Goal: Task Accomplishment & Management: Manage account settings

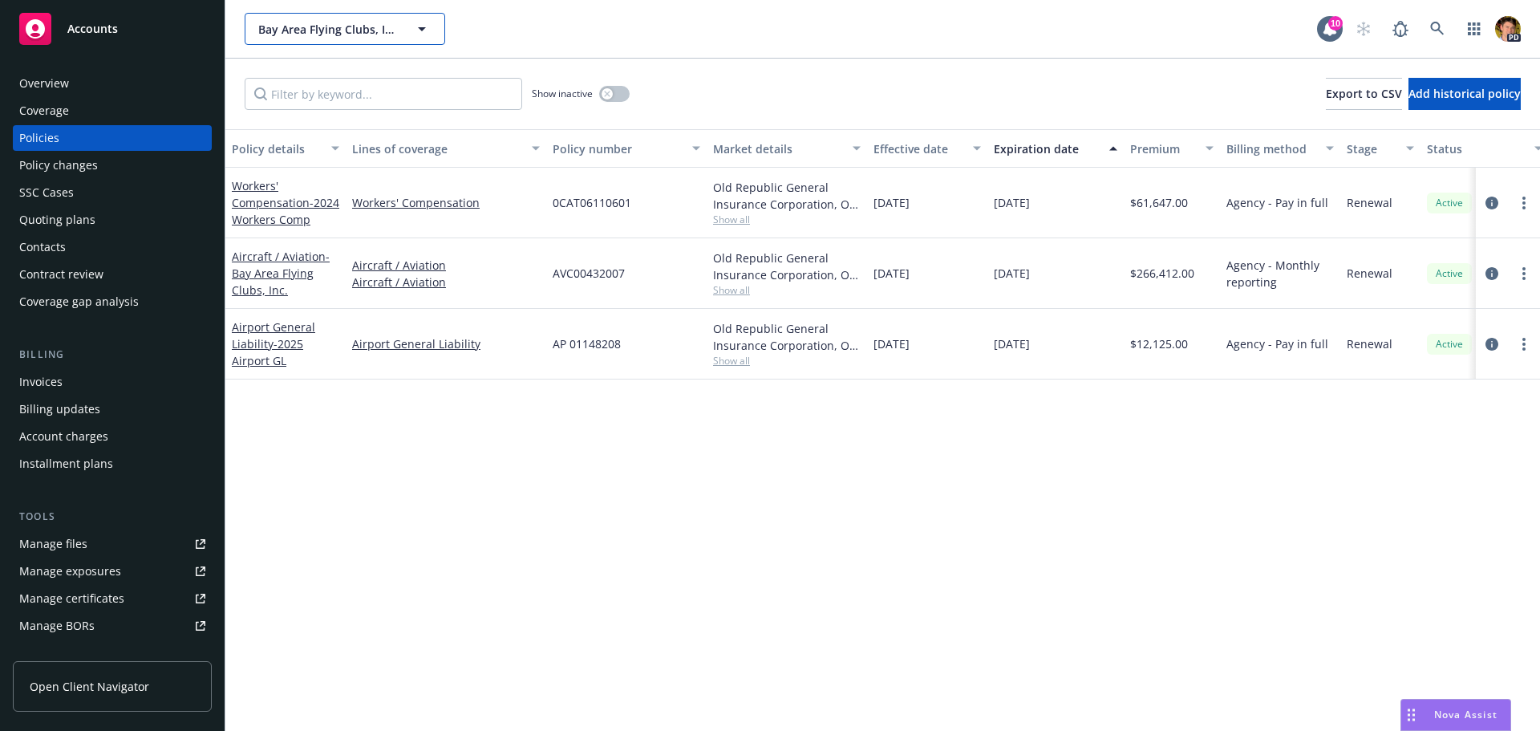
click at [334, 37] on span "Bay Area Flying Clubs, Inc." at bounding box center [327, 29] width 139 height 17
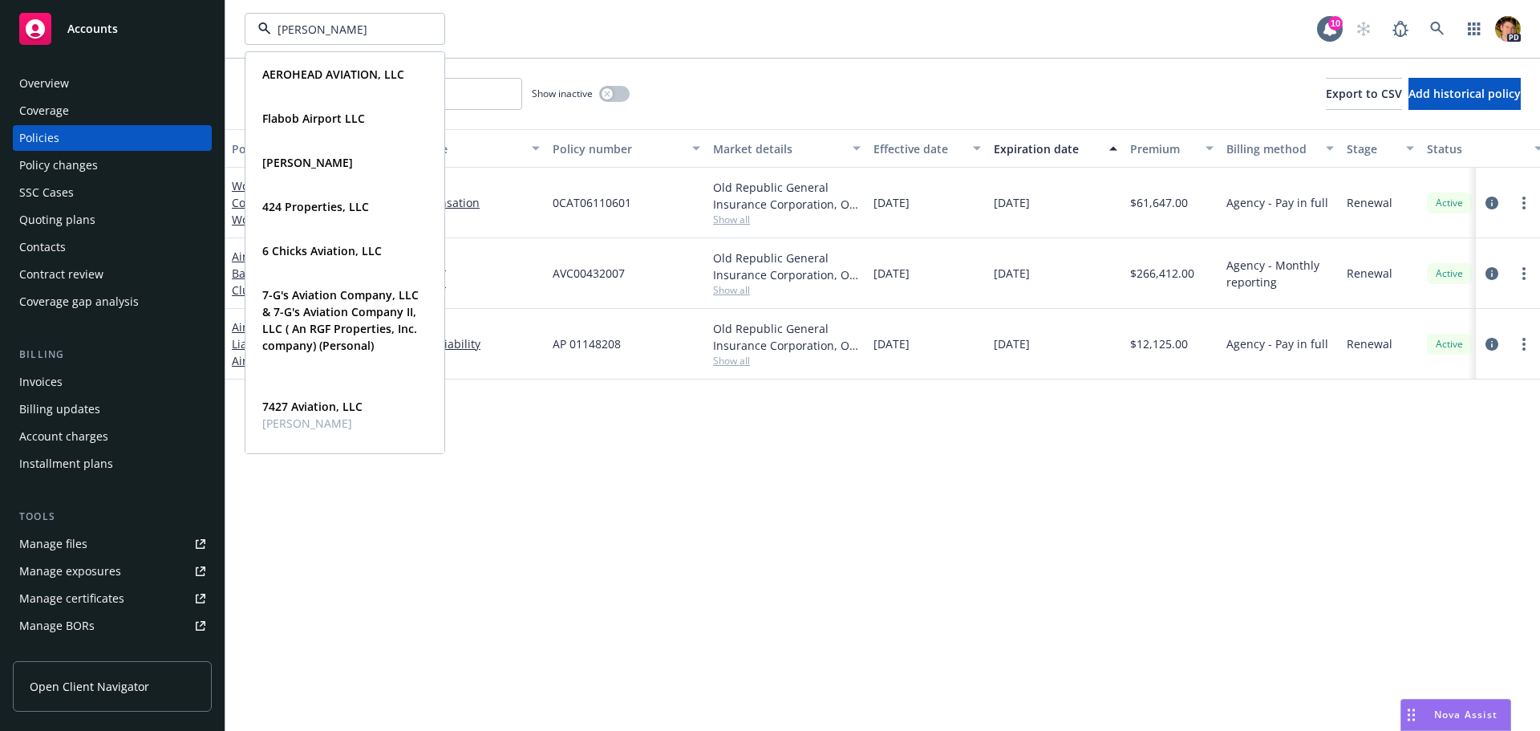
type input "[PERSON_NAME]"
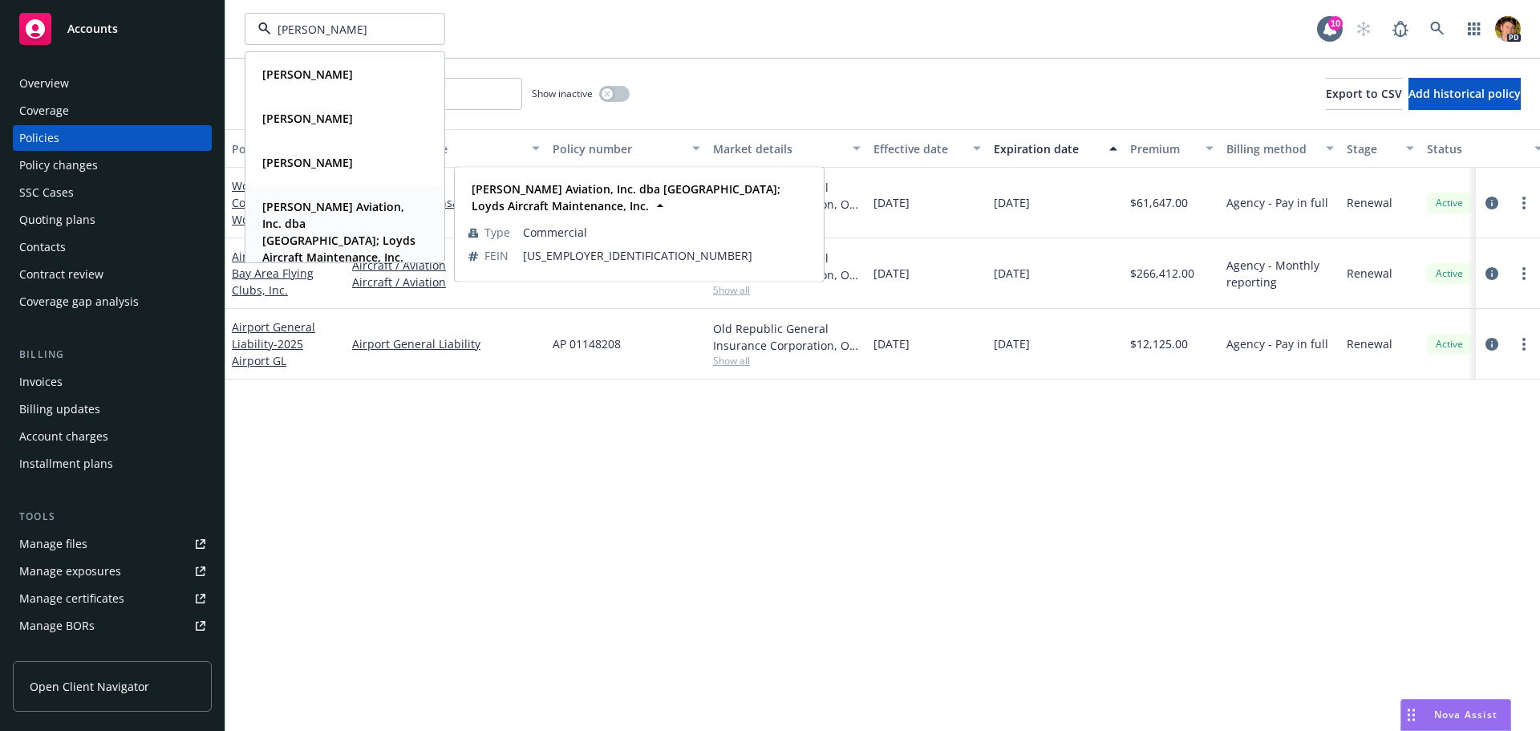
click at [338, 246] on strong "[PERSON_NAME] Aviation, Inc. dba [GEOGRAPHIC_DATA]; Loyds Aircraft Maintenance,…" at bounding box center [338, 232] width 153 height 66
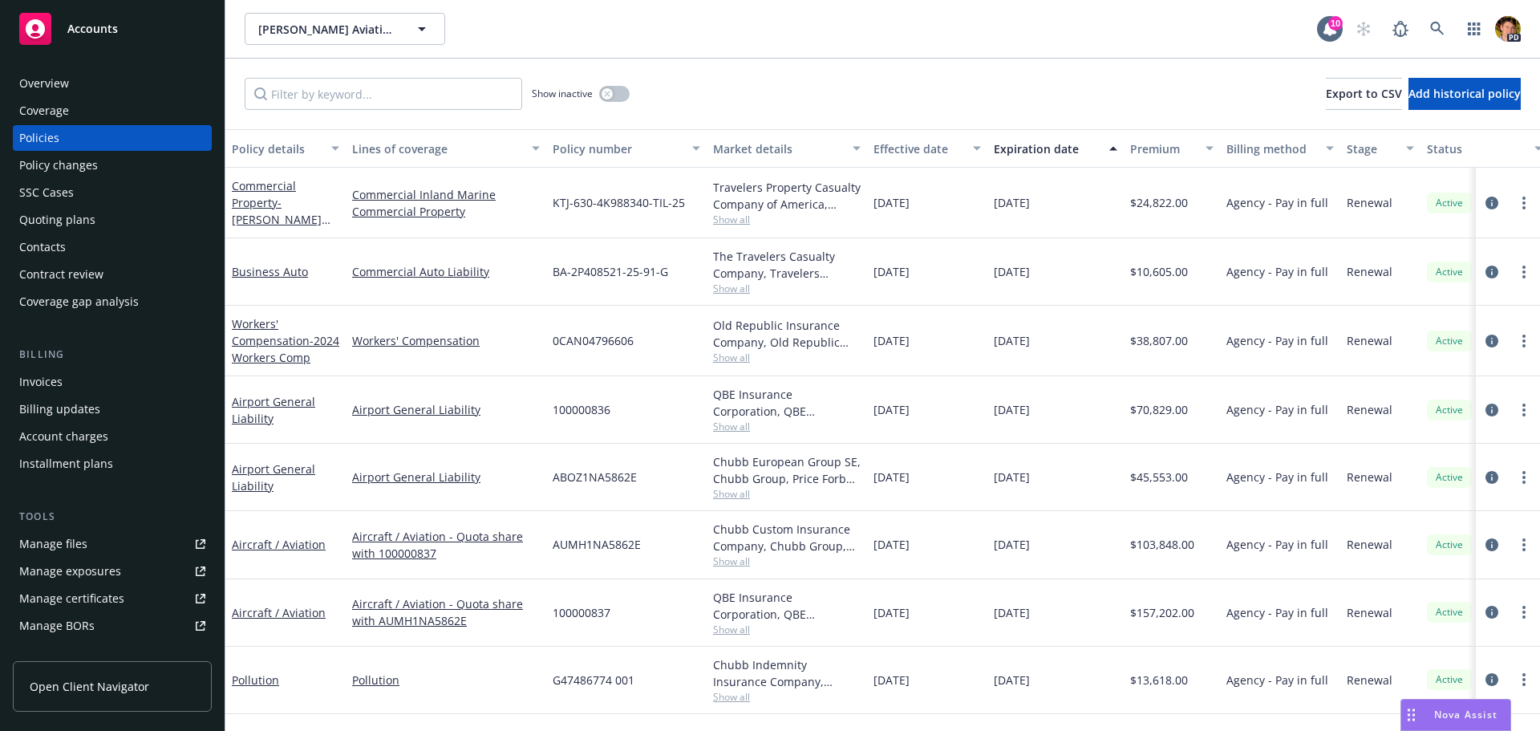
click at [55, 81] on div "Overview" at bounding box center [44, 84] width 50 height 26
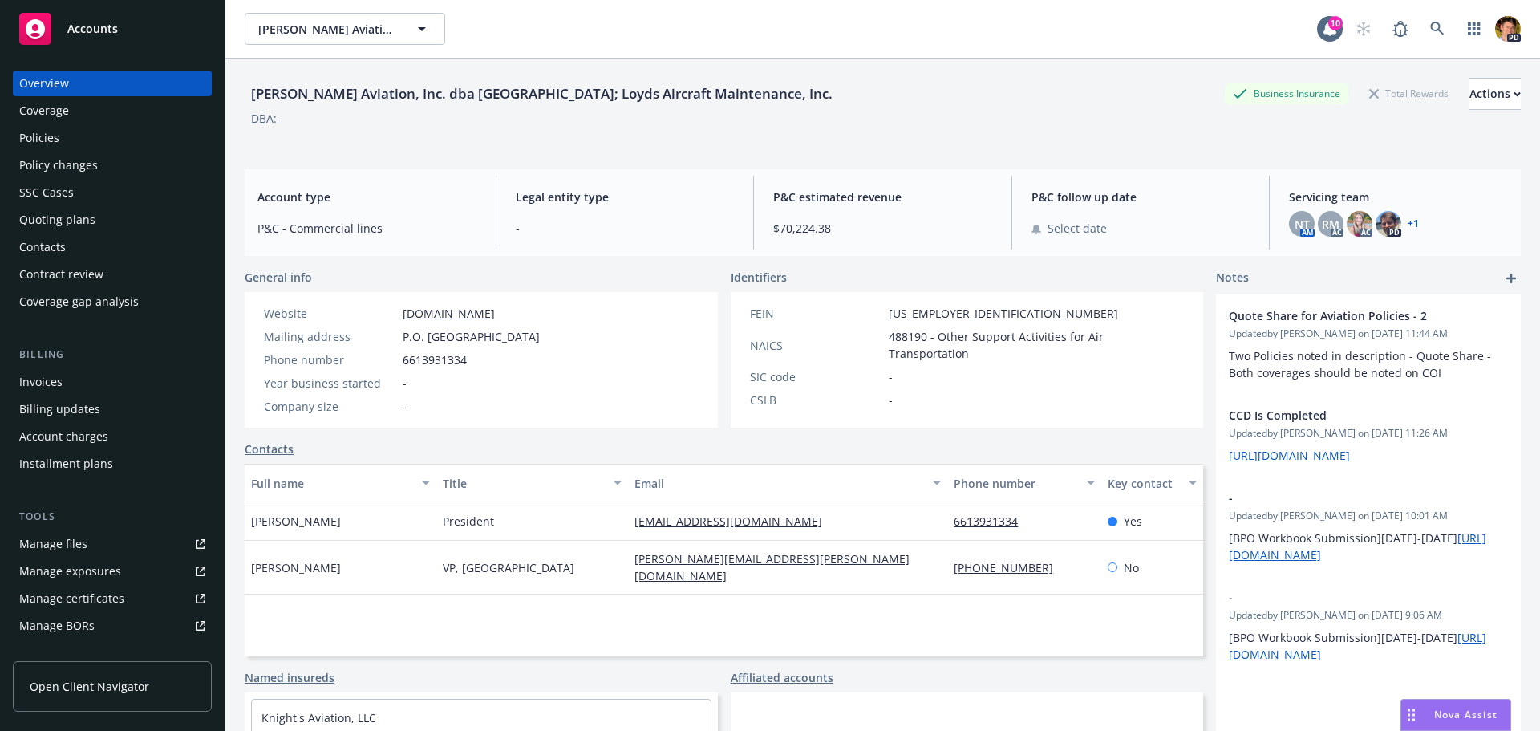
click at [1407, 219] on link "+ 1" at bounding box center [1412, 224] width 11 height 10
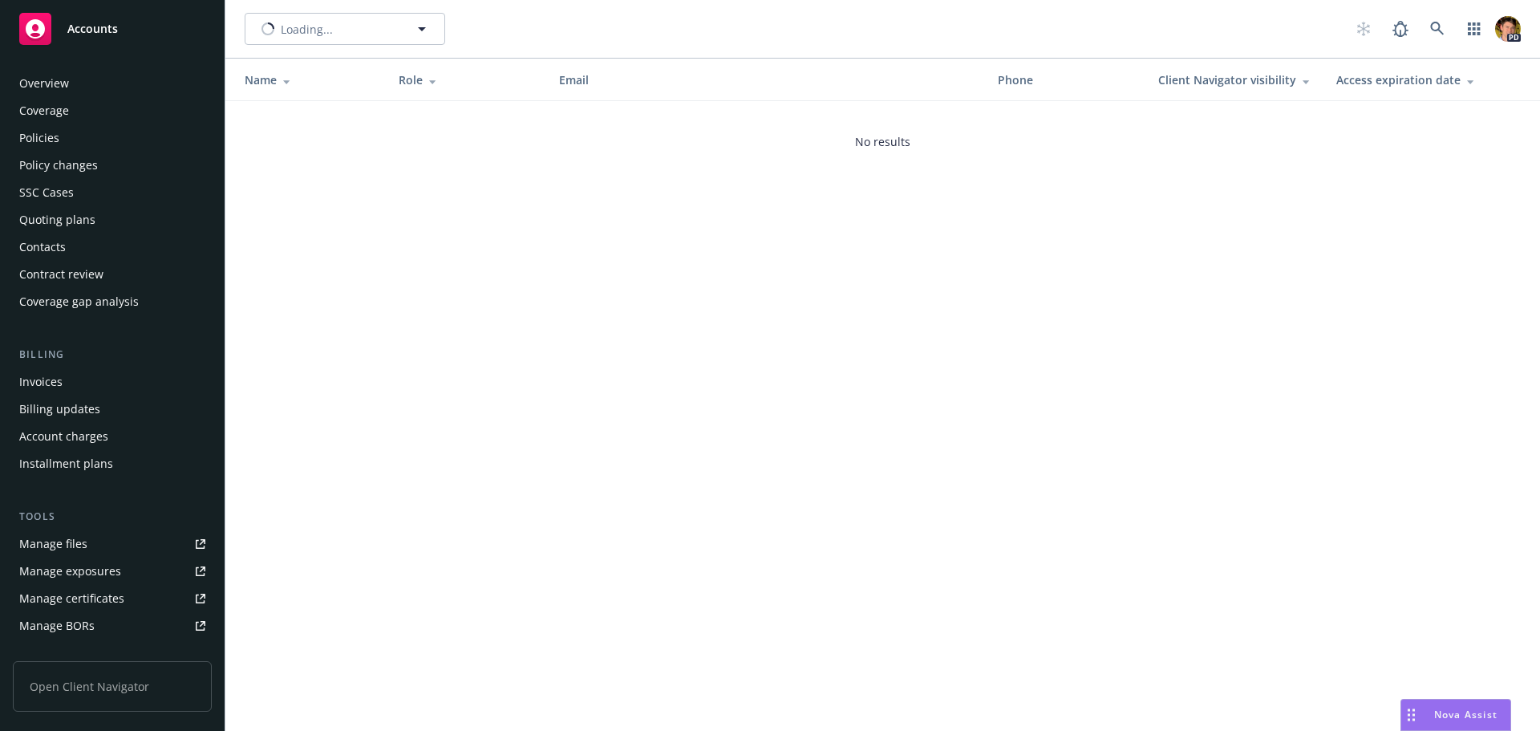
scroll to position [287, 0]
